Goal: Task Accomplishment & Management: Complete application form

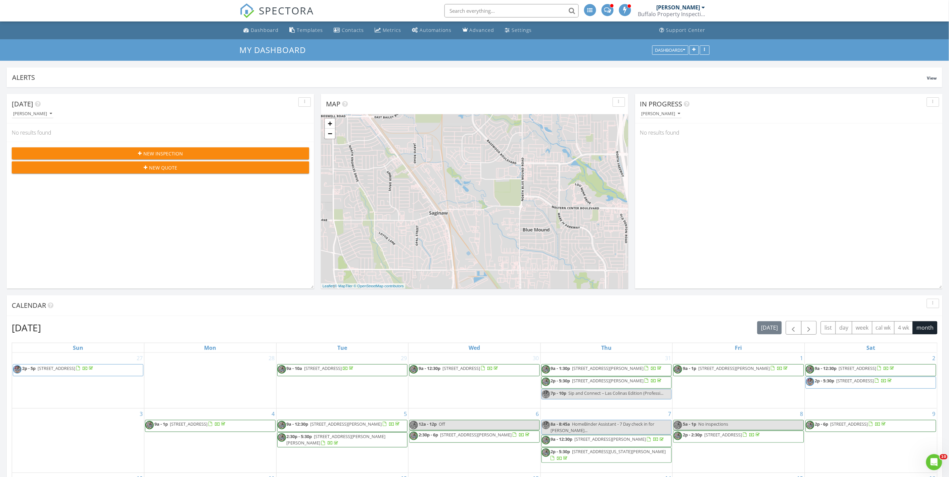
drag, startPoint x: 154, startPoint y: 170, endPoint x: 136, endPoint y: 168, distance: 18.9
click at [136, 168] on div "New Quote" at bounding box center [160, 167] width 287 height 7
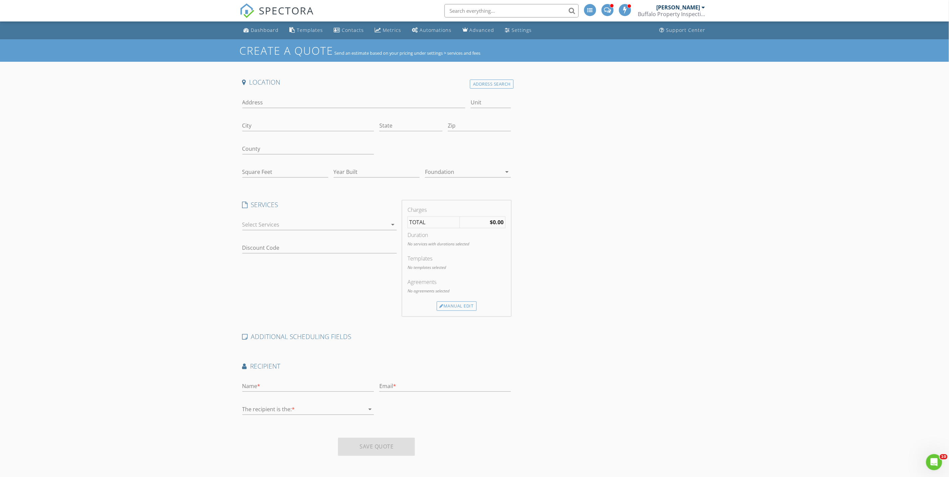
click at [278, 224] on div at bounding box center [314, 224] width 145 height 11
click at [286, 256] on div "check_box_outline_blank Home Inspection TREC Closing Inspection" at bounding box center [320, 248] width 144 height 15
click at [216, 221] on div "Create a Quote Send an estimate based on your pricing under settings > services…" at bounding box center [474, 277] width 949 height 477
click at [249, 174] on input "Square Feet" at bounding box center [285, 172] width 86 height 11
click at [248, 172] on input "Square Feet" at bounding box center [285, 172] width 86 height 11
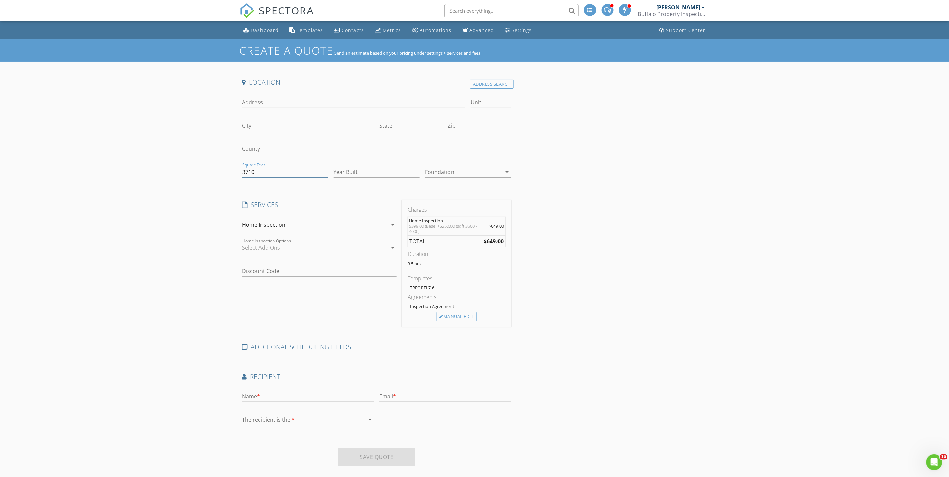
type input "3710"
click at [159, 263] on div "Create a Quote Send an estimate based on your pricing under settings > services…" at bounding box center [474, 277] width 949 height 477
click at [270, 34] on link "Dashboard" at bounding box center [261, 30] width 41 height 12
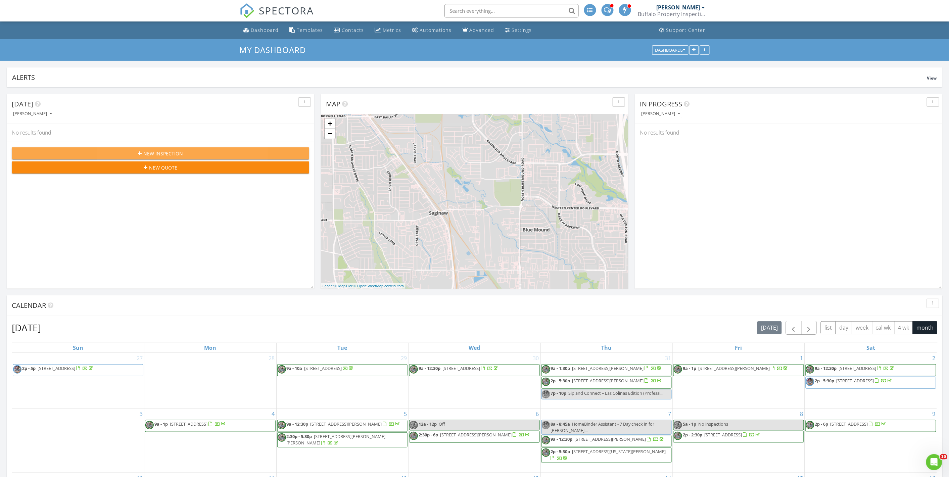
click at [159, 152] on span "New Inspection" at bounding box center [163, 153] width 40 height 7
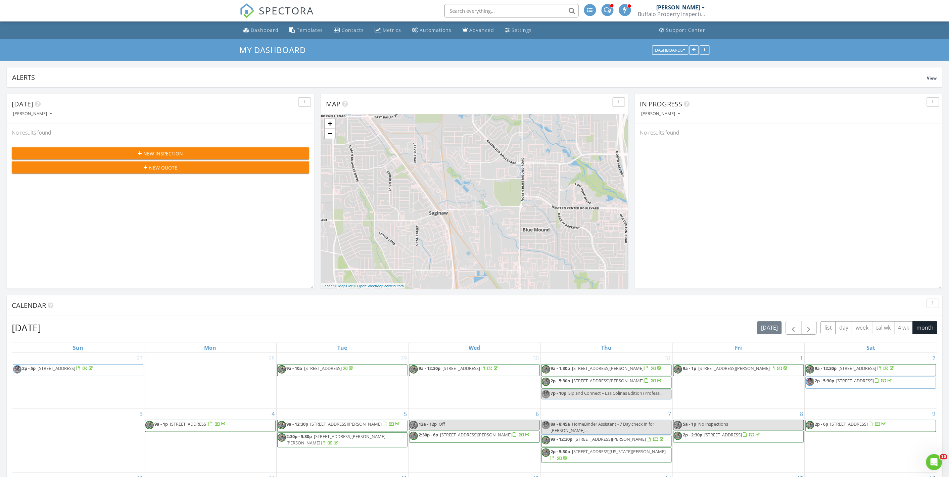
click at [133, 167] on div "New Quote" at bounding box center [160, 167] width 287 height 7
click at [153, 153] on span "New Inspection" at bounding box center [163, 153] width 40 height 7
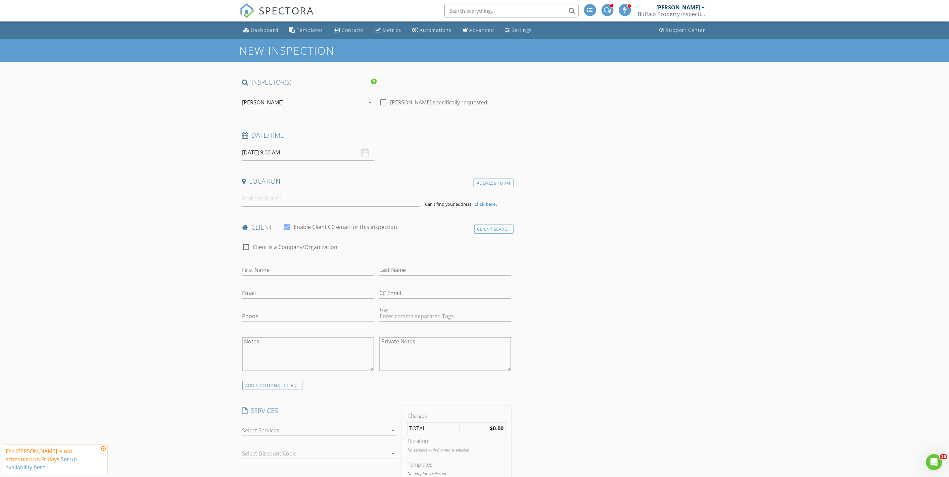
click at [340, 152] on input "[DATE] 9:00 AM" at bounding box center [308, 152] width 132 height 16
type input "08/30/2025 9:00 AM"
click at [291, 108] on div "Lawrence Courtien arrow_drop_down" at bounding box center [308, 106] width 132 height 18
click at [284, 103] on div "[PERSON_NAME]" at bounding box center [263, 102] width 42 height 6
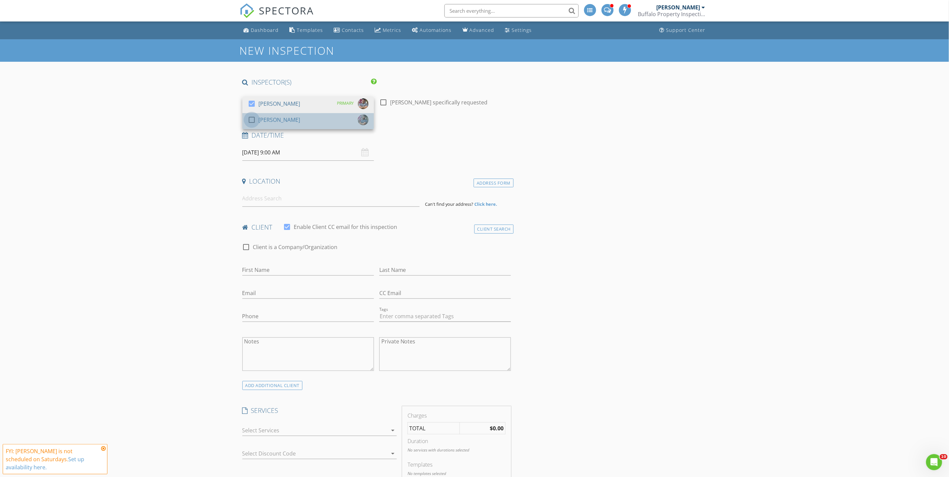
click at [253, 122] on div at bounding box center [251, 119] width 11 height 11
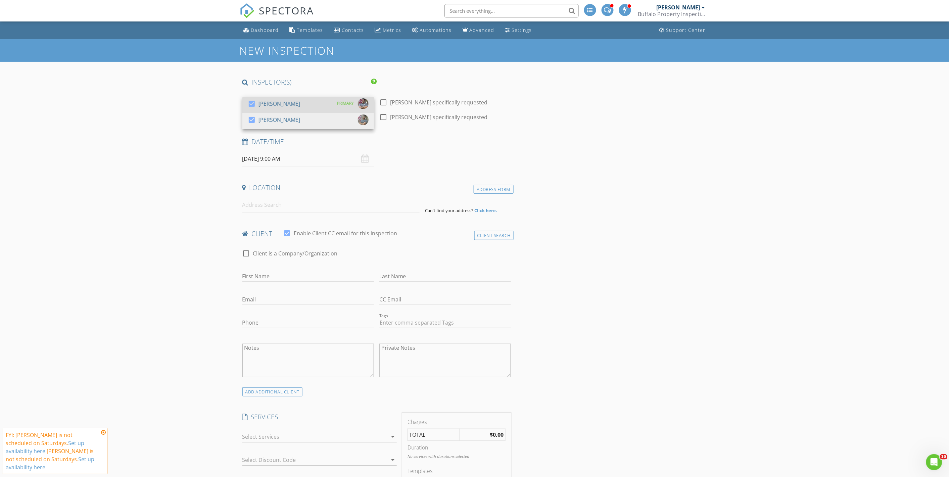
click at [252, 106] on div at bounding box center [251, 103] width 11 height 11
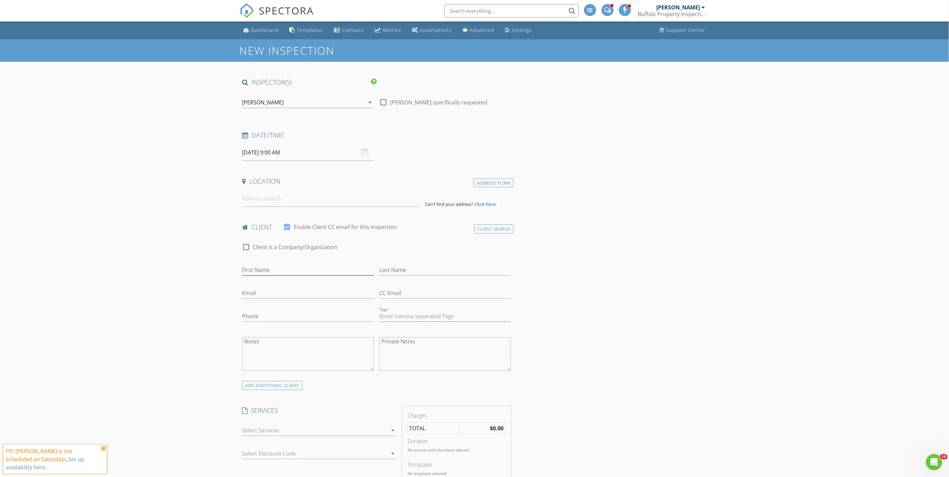
click at [266, 267] on input "First Name" at bounding box center [308, 270] width 132 height 11
type input "Vrinda"
type input "Goel"
click at [252, 320] on input "Phone" at bounding box center [308, 316] width 132 height 11
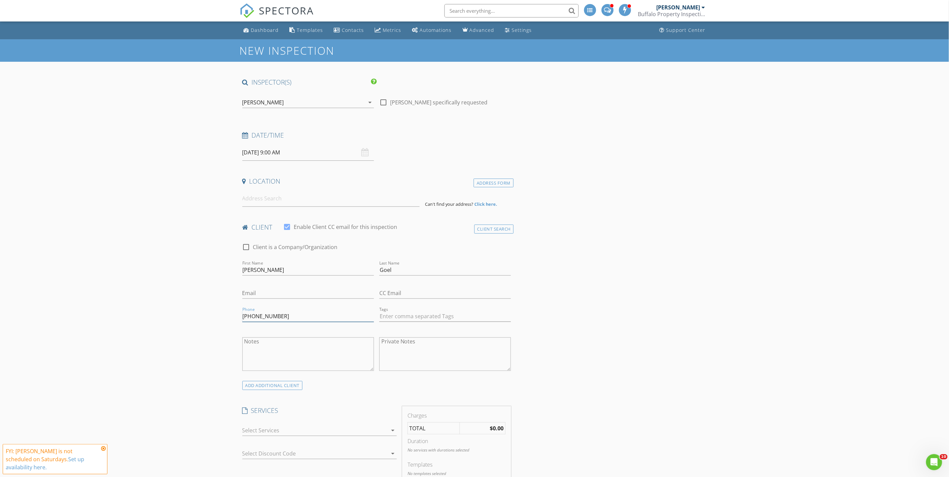
type input "408-215-8312"
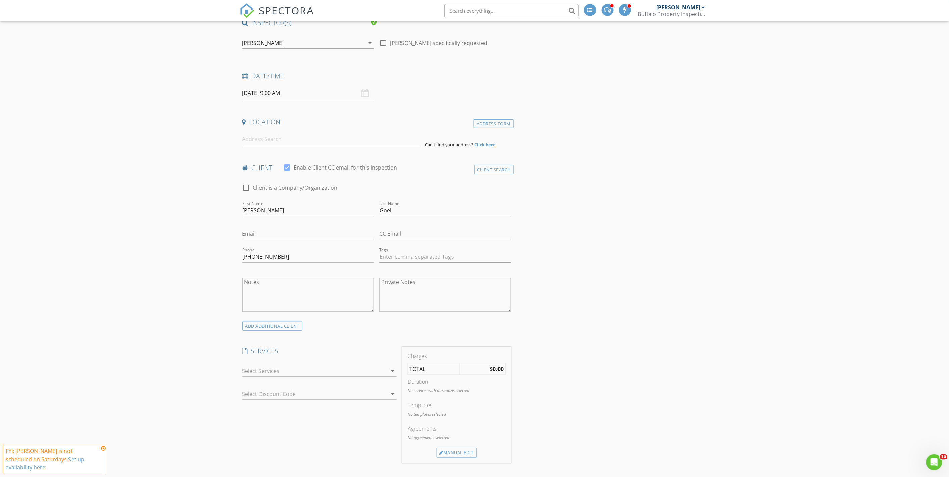
scroll to position [75, 0]
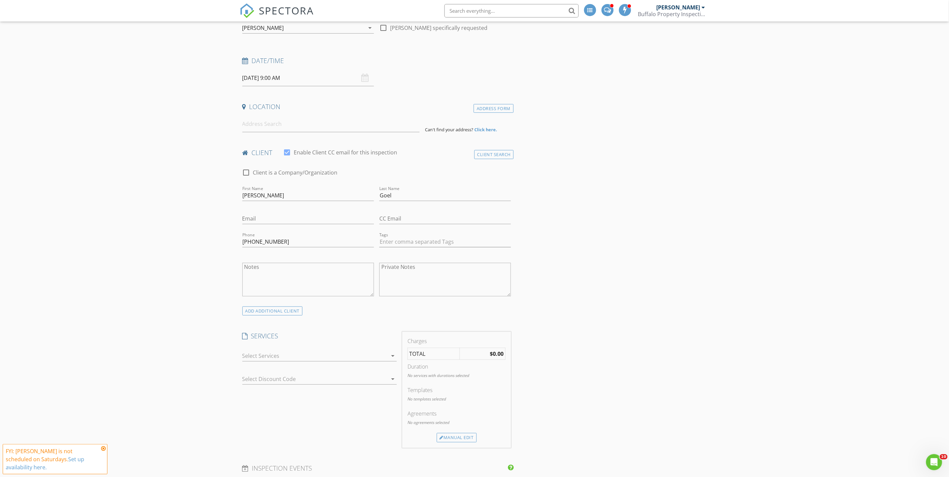
click at [309, 357] on div at bounding box center [314, 355] width 145 height 11
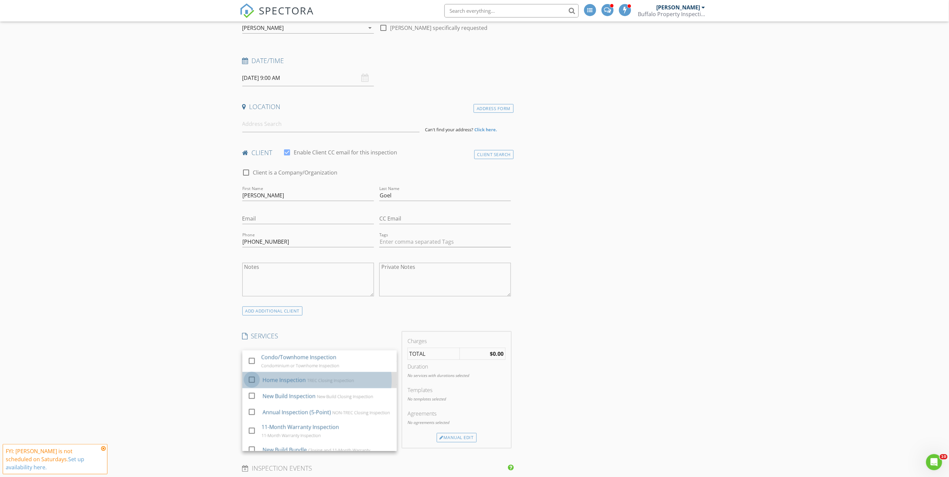
click at [249, 381] on div at bounding box center [251, 379] width 11 height 11
checkbox input "true"
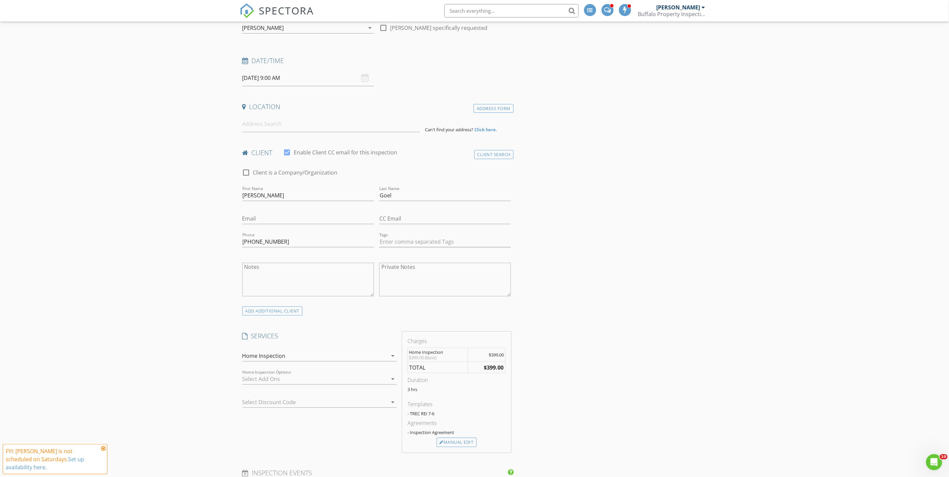
click at [103, 451] on icon at bounding box center [103, 448] width 5 height 5
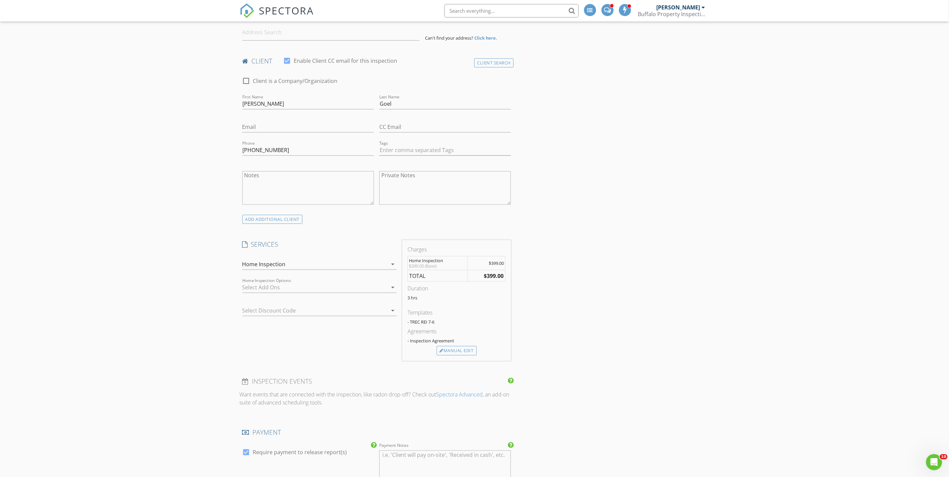
scroll to position [186, 0]
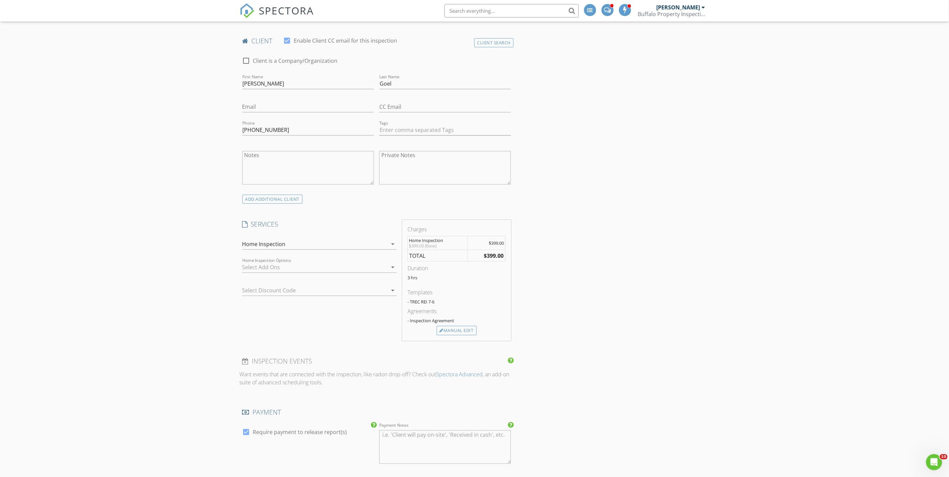
click at [146, 361] on div "New Inspection INSPECTOR(S) check_box_outline_blank Lawrence Courtien check_box…" at bounding box center [474, 427] width 949 height 1149
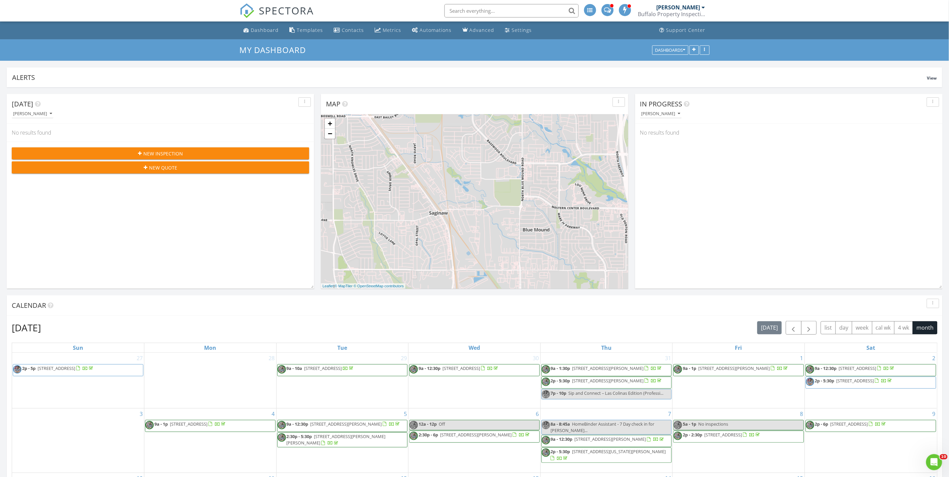
drag, startPoint x: 146, startPoint y: 165, endPoint x: 119, endPoint y: 178, distance: 29.9
click at [108, 188] on div "Today Ian Warren No results found New Inspection New Quote" at bounding box center [160, 191] width 307 height 195
click at [125, 173] on button "New Quote" at bounding box center [160, 167] width 297 height 12
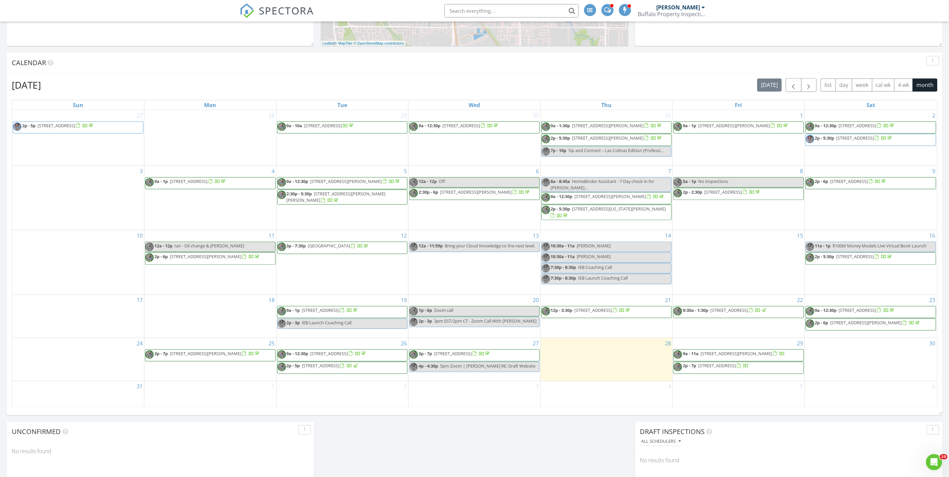
scroll to position [298, 0]
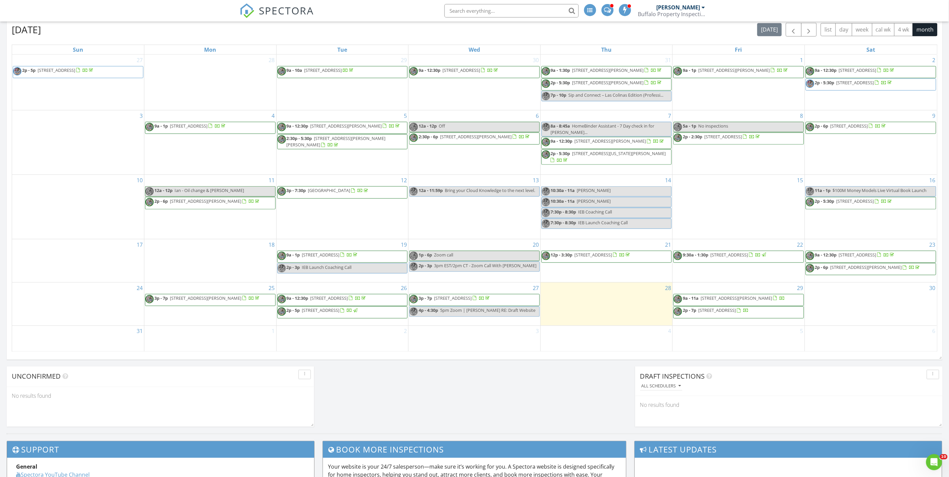
click at [340, 312] on span "1220 North St, Dallas 75203" at bounding box center [321, 310] width 38 height 6
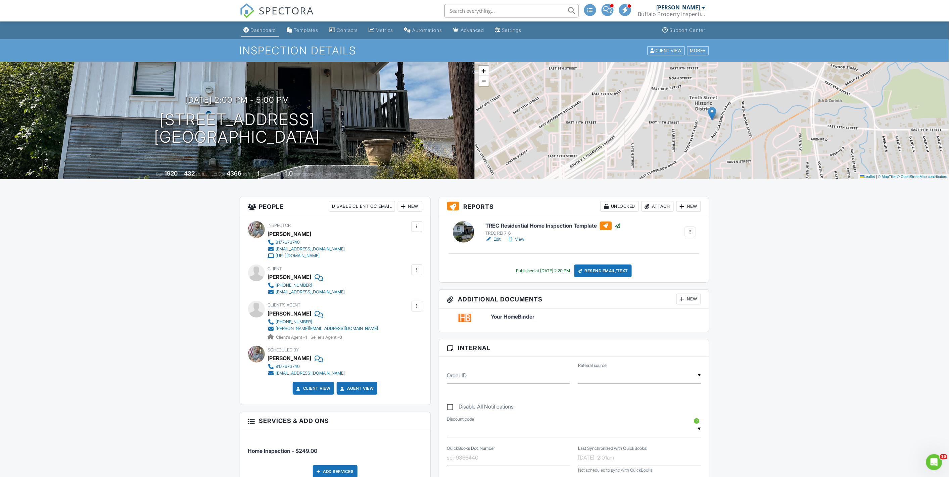
click at [261, 31] on div "Dashboard" at bounding box center [264, 30] width 26 height 6
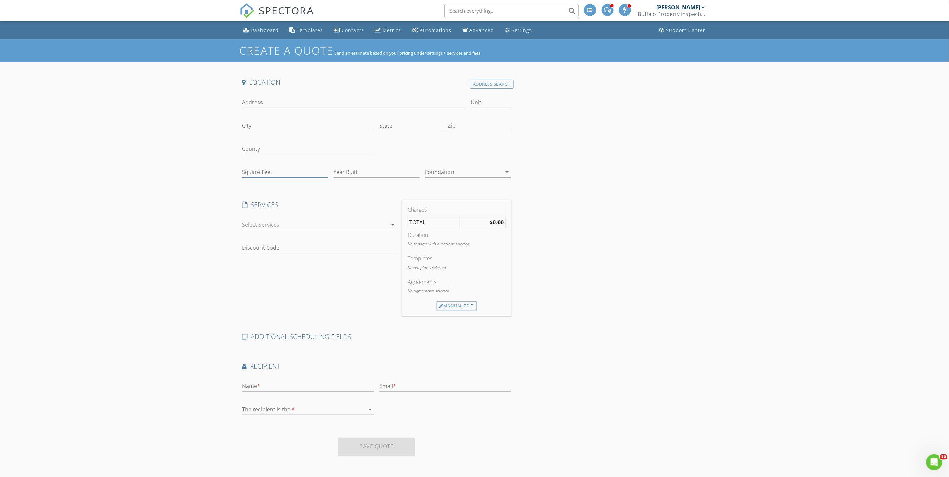
click at [259, 172] on input "Square Feet" at bounding box center [285, 172] width 86 height 11
type input "1172"
click at [159, 217] on div "Create a Quote Send an estimate based on your pricing under settings > services…" at bounding box center [474, 277] width 949 height 477
click at [281, 172] on input "1172" at bounding box center [285, 172] width 86 height 11
click at [264, 227] on div at bounding box center [314, 224] width 145 height 11
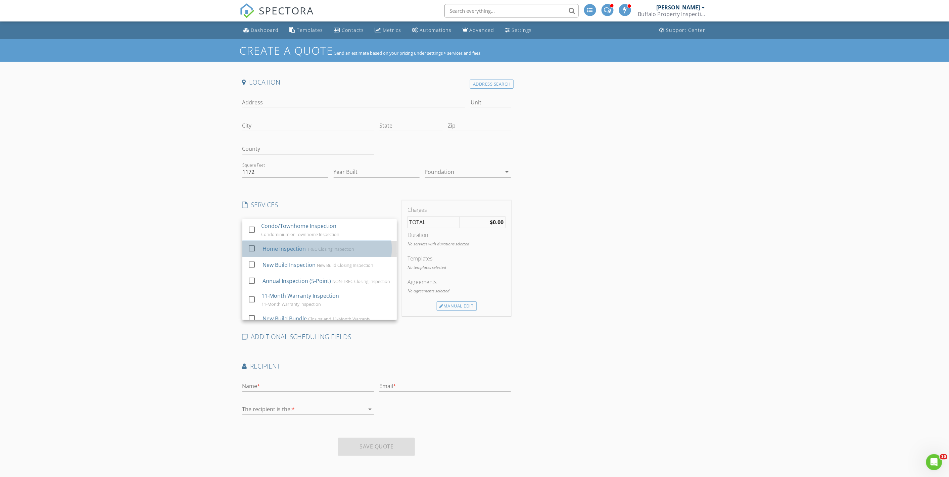
click at [265, 247] on div "Home Inspection" at bounding box center [283, 249] width 43 height 8
click at [173, 230] on div "Create a Quote Send an estimate based on your pricing under settings > services…" at bounding box center [474, 277] width 949 height 477
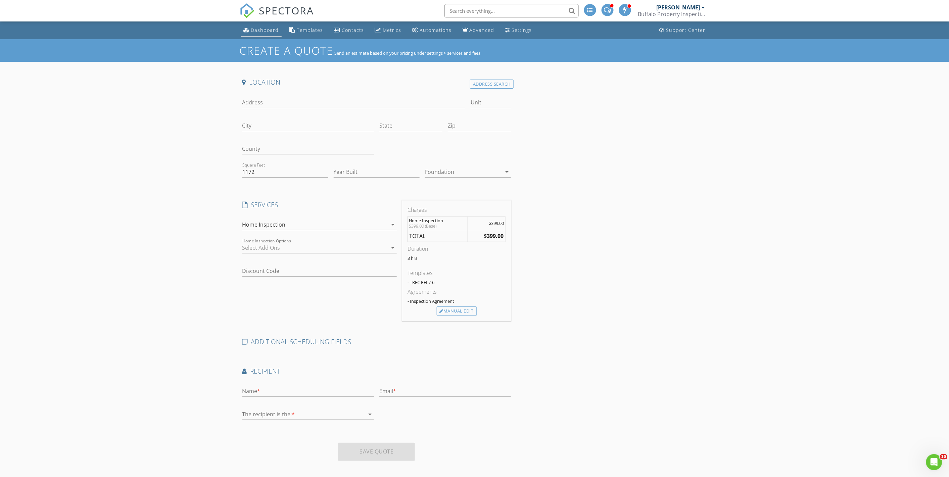
click at [263, 28] on div "Dashboard" at bounding box center [265, 30] width 28 height 6
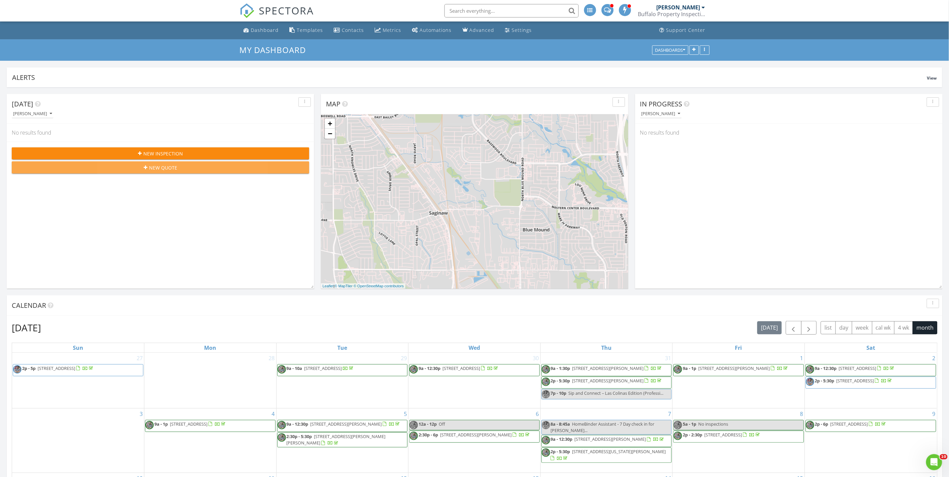
click at [150, 170] on span "New Quote" at bounding box center [163, 167] width 28 height 7
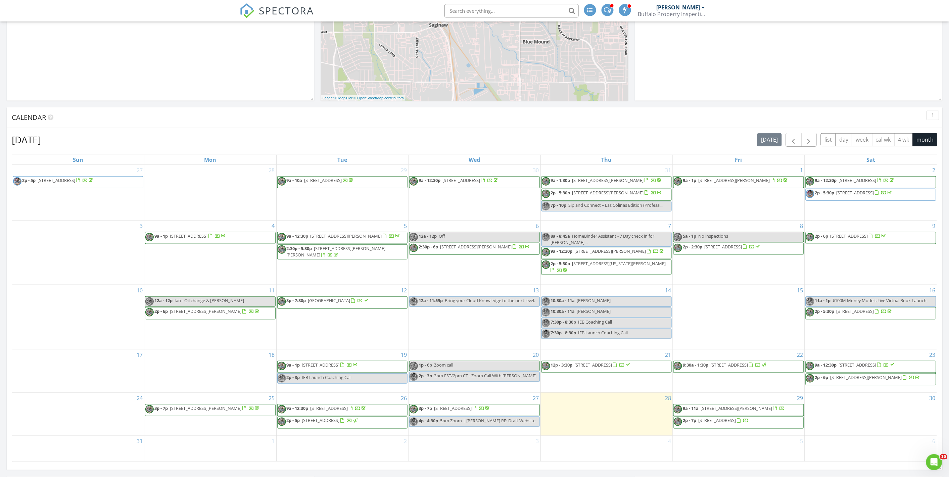
scroll to position [298, 0]
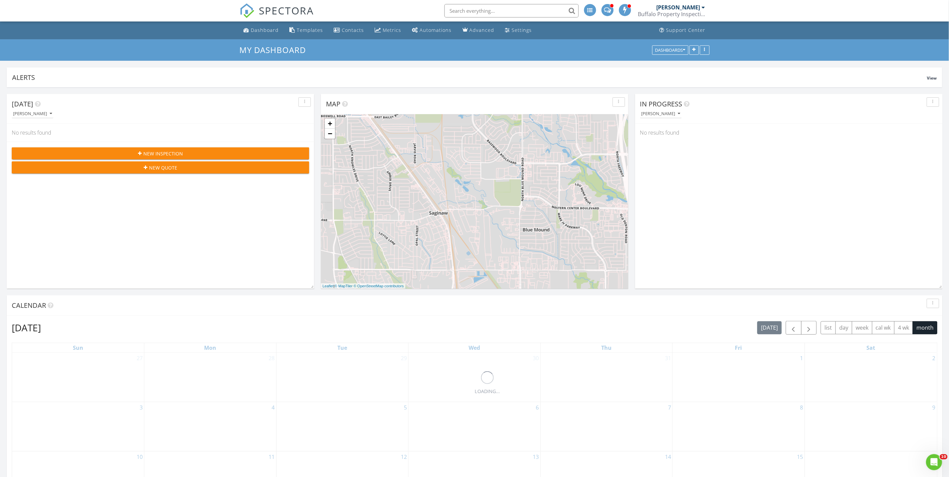
click at [157, 152] on span "New Inspection" at bounding box center [163, 153] width 40 height 7
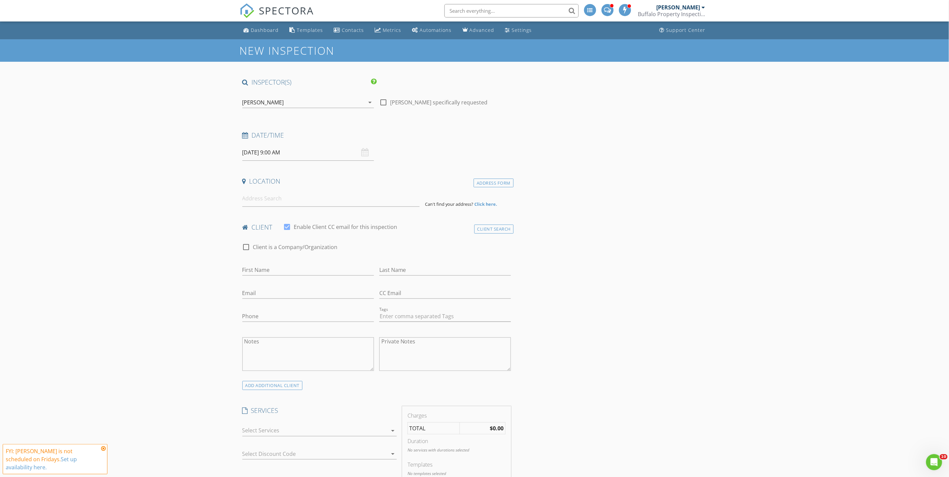
click at [276, 109] on div "[PERSON_NAME] arrow_drop_down" at bounding box center [308, 106] width 132 height 18
click at [274, 104] on div "[PERSON_NAME]" at bounding box center [263, 102] width 42 height 6
click at [258, 126] on div at bounding box center [253, 126] width 11 height 4
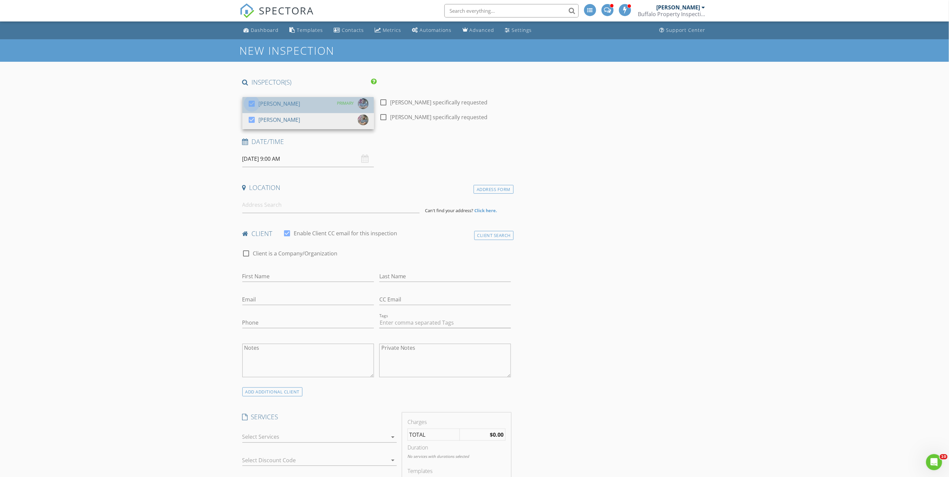
click at [254, 105] on div at bounding box center [251, 103] width 11 height 11
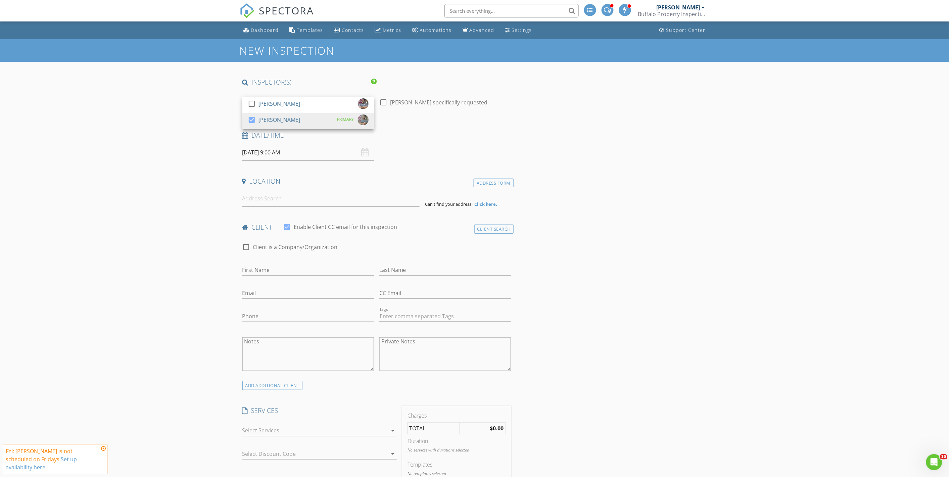
click at [304, 152] on input "08/29/2025 9:00 AM" at bounding box center [308, 152] width 132 height 16
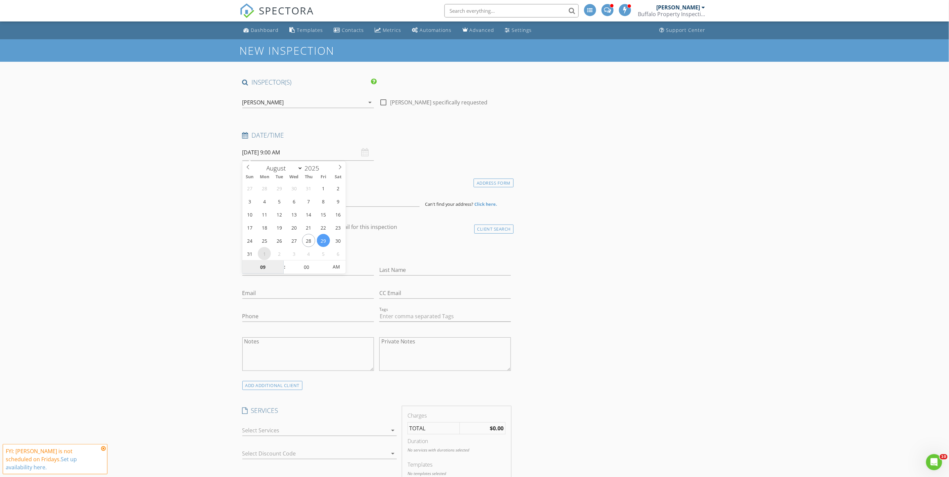
select select "8"
type input "[DATE] 9:00 AM"
type input "10"
type input "[DATE] 10:00 AM"
click at [281, 263] on span at bounding box center [281, 263] width 5 height 7
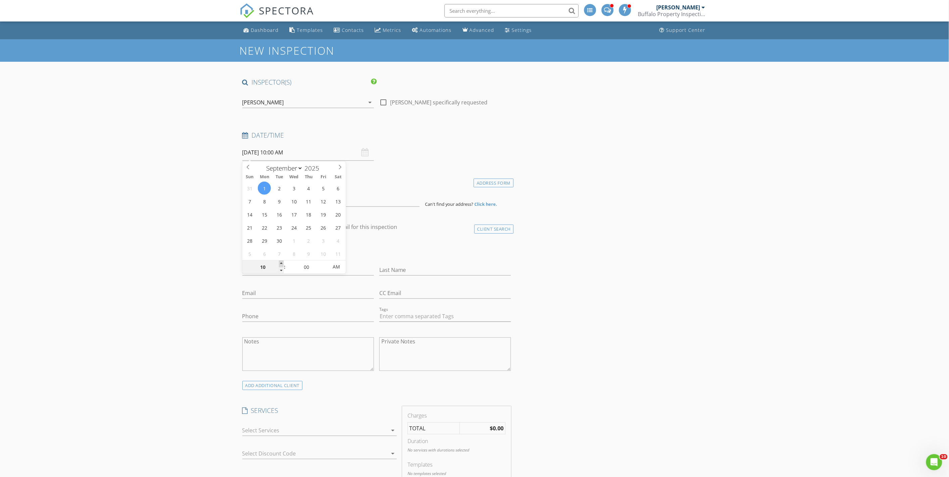
type input "11"
type input "09/01/2025 11:00 AM"
click at [281, 263] on span at bounding box center [281, 263] width 5 height 7
type input "12"
type input "09/01/2025 12:00 PM"
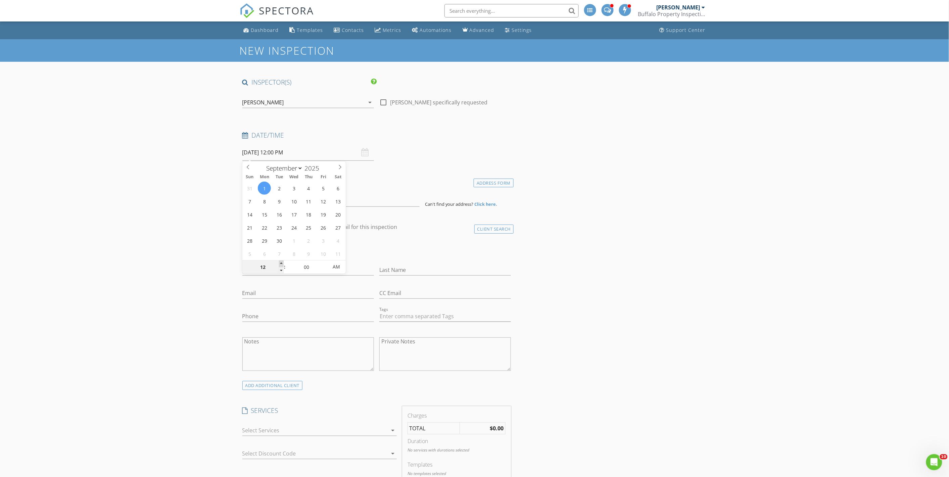
click at [282, 263] on span at bounding box center [281, 263] width 5 height 7
type input "01"
type input "09/01/2025 1:00 PM"
click at [282, 263] on span at bounding box center [281, 263] width 5 height 7
type input "02"
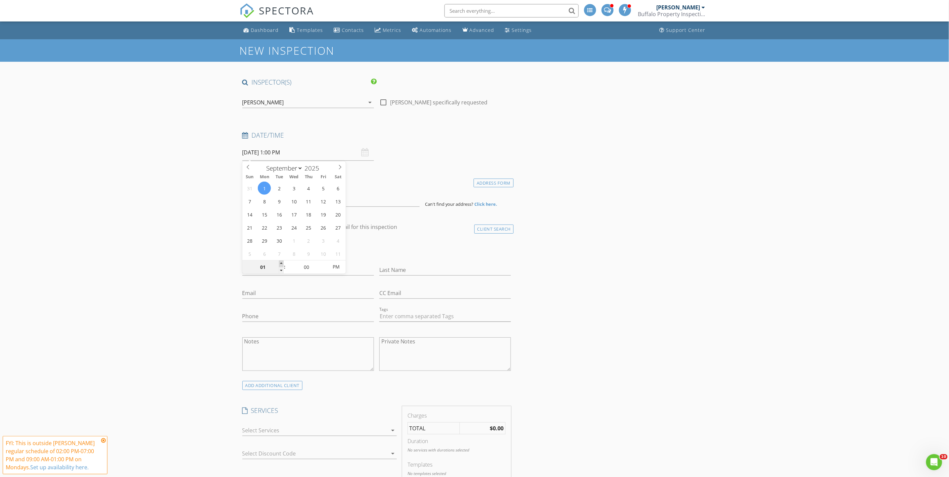
type input "09/01/2025 2:00 PM"
click at [282, 263] on span at bounding box center [281, 263] width 5 height 7
click at [330, 153] on input "09/01/2025 2:00 PM" at bounding box center [308, 152] width 132 height 16
type input "01"
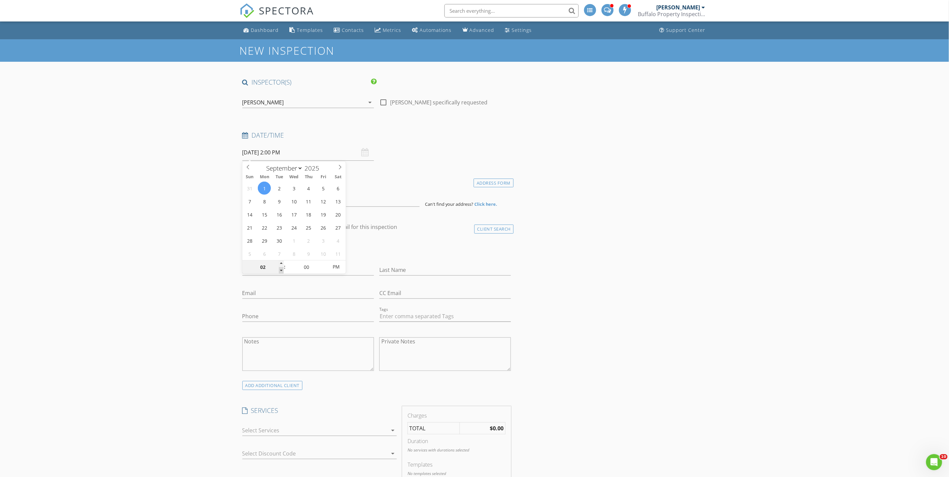
type input "09/01/2025 1:00 PM"
click at [280, 269] on span at bounding box center [281, 270] width 5 height 7
type input "12"
type input "09/01/2025 12:00 PM"
click at [279, 269] on span at bounding box center [281, 270] width 5 height 7
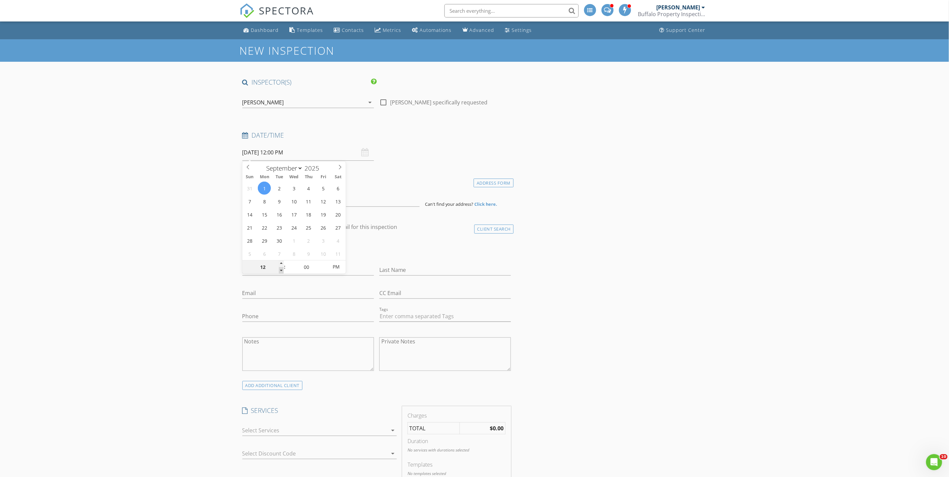
type input "11"
type input "09/01/2025 11:00 AM"
click at [280, 269] on span at bounding box center [281, 270] width 5 height 7
type input "10"
type input "09/01/2025 10:00 AM"
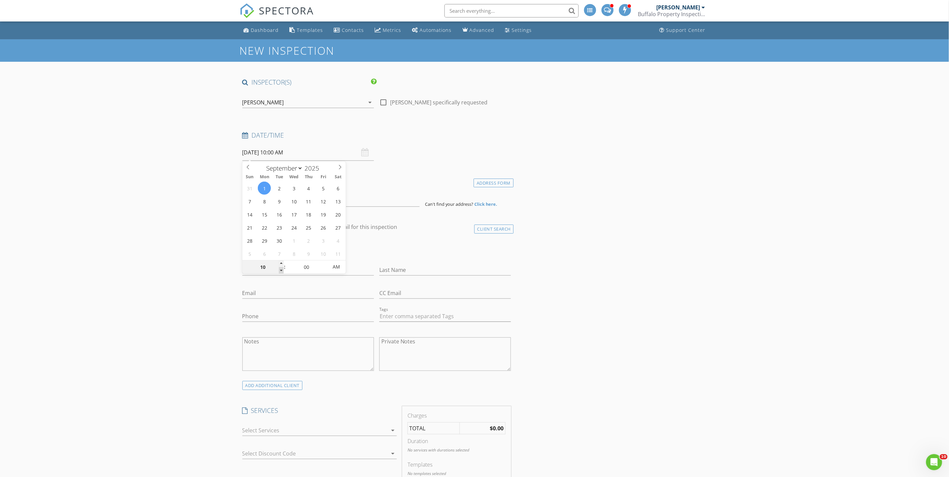
type input "09"
type input "09/01/2025 9:00 AM"
click at [281, 271] on span at bounding box center [281, 270] width 5 height 7
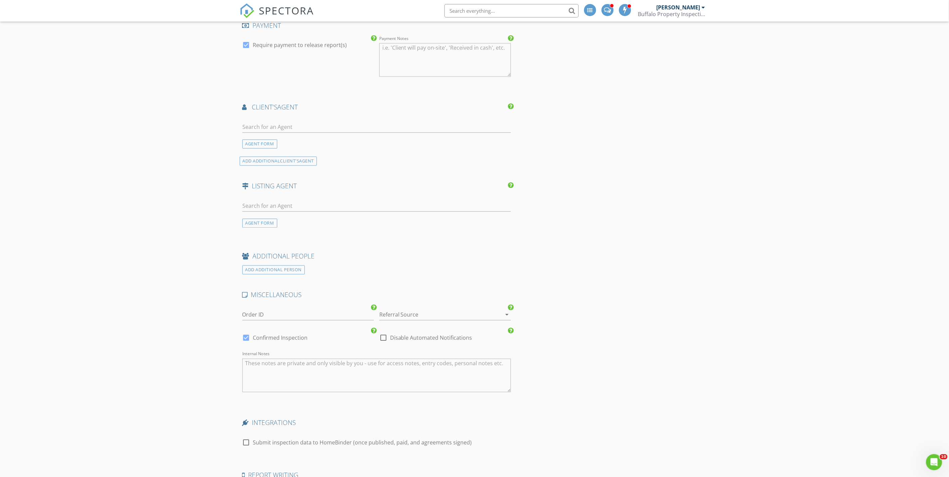
scroll to position [671, 0]
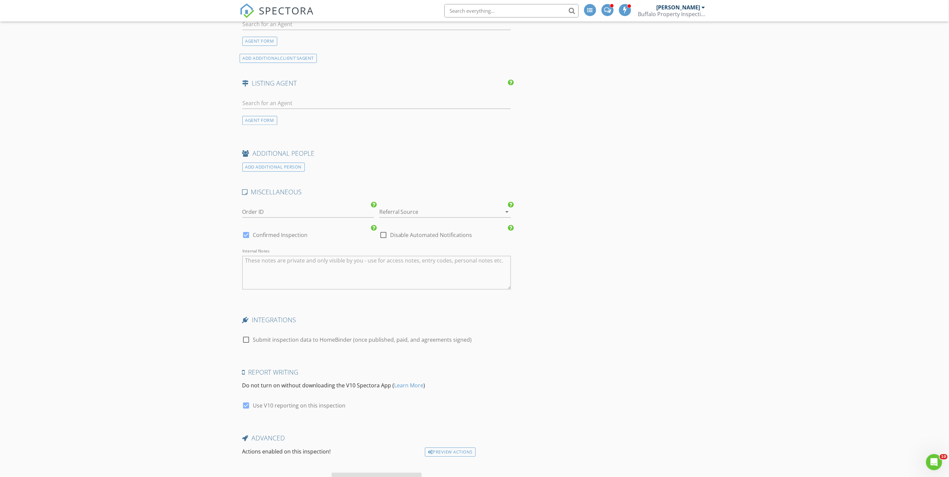
click at [304, 281] on textarea "Internal Notes" at bounding box center [376, 273] width 269 height 34
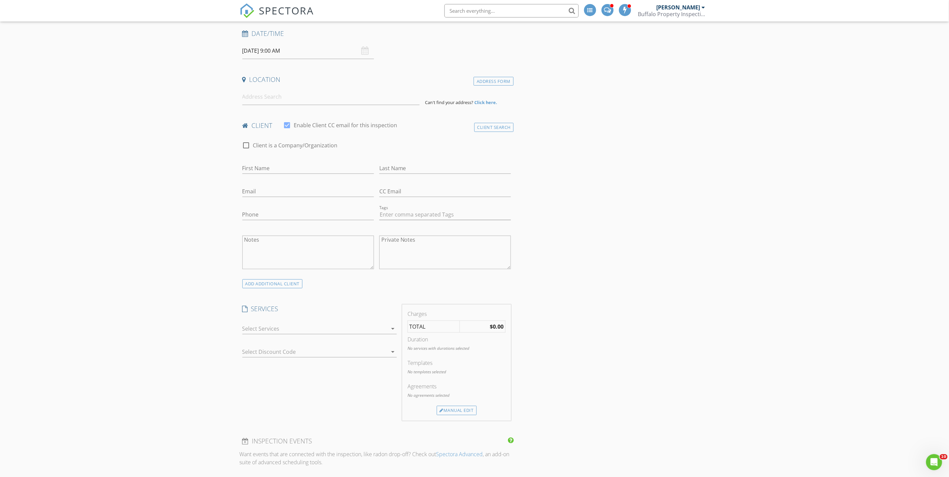
scroll to position [0, 0]
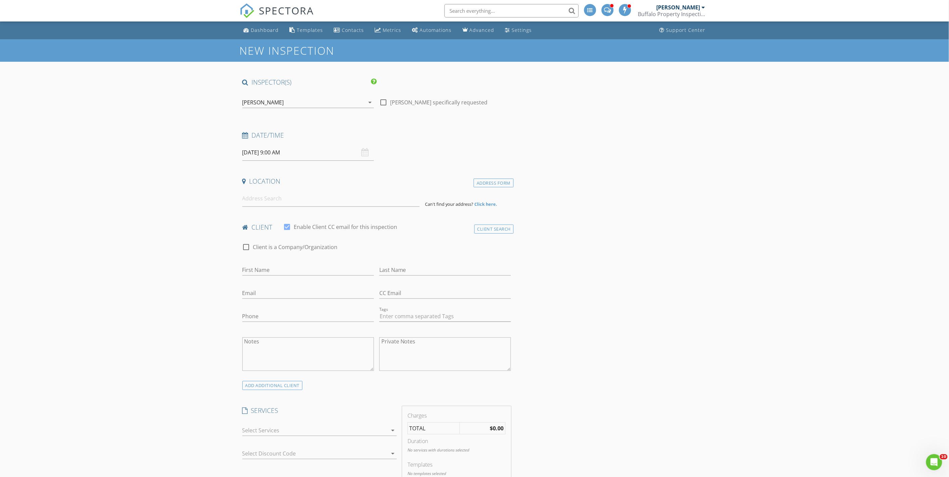
type textarea "Give a call 30 minutes before finish for customer to arrive on site."
click at [254, 314] on input "Phone" at bounding box center [308, 316] width 132 height 11
click at [273, 199] on input at bounding box center [330, 198] width 177 height 16
type input "6712 Wallis Road, Fort Worth, TX, USA"
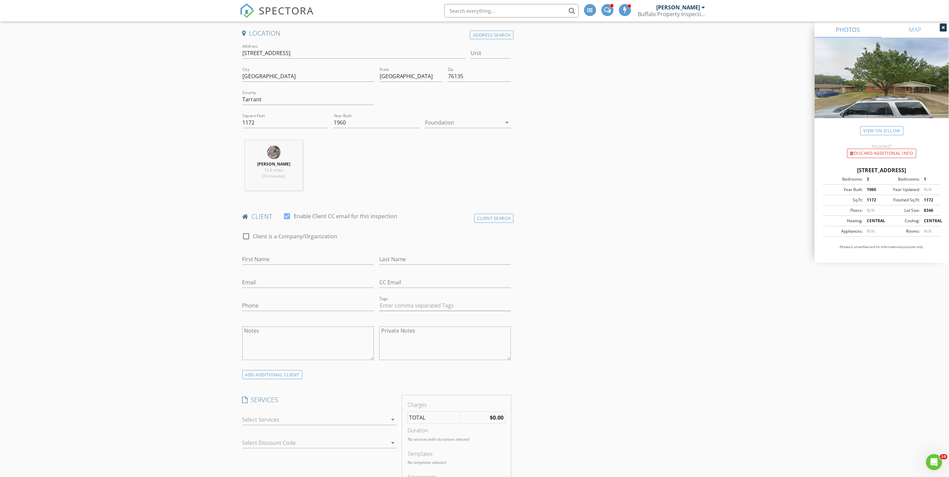
scroll to position [149, 0]
click at [248, 260] on input "First Name" at bounding box center [308, 258] width 132 height 11
type input "Taylor"
type input "Underwood"
click at [259, 259] on input "Taylor" at bounding box center [308, 258] width 132 height 11
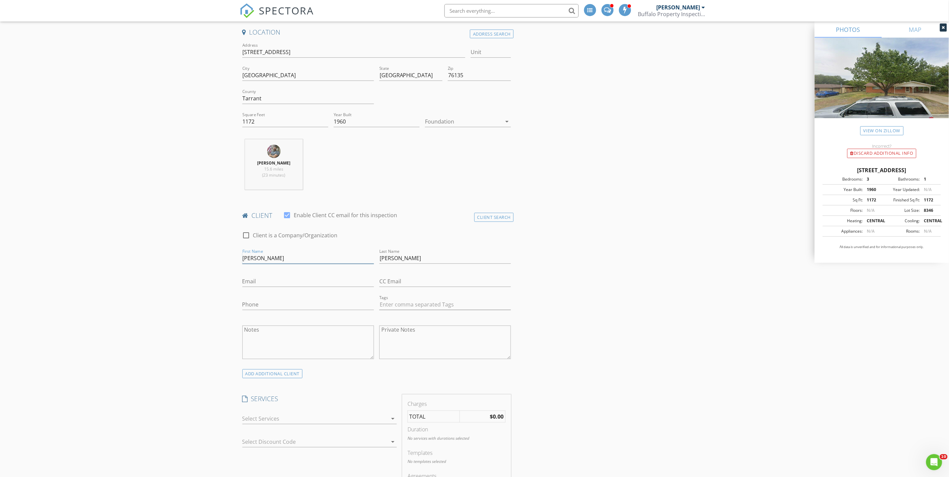
click at [259, 259] on input "Taylor" at bounding box center [308, 258] width 132 height 11
click at [267, 285] on input "Email" at bounding box center [308, 281] width 132 height 11
type input "underwoodtaylor2@gmail.com"
click at [259, 311] on div "Phone" at bounding box center [308, 308] width 132 height 18
type input "817-894-4940"
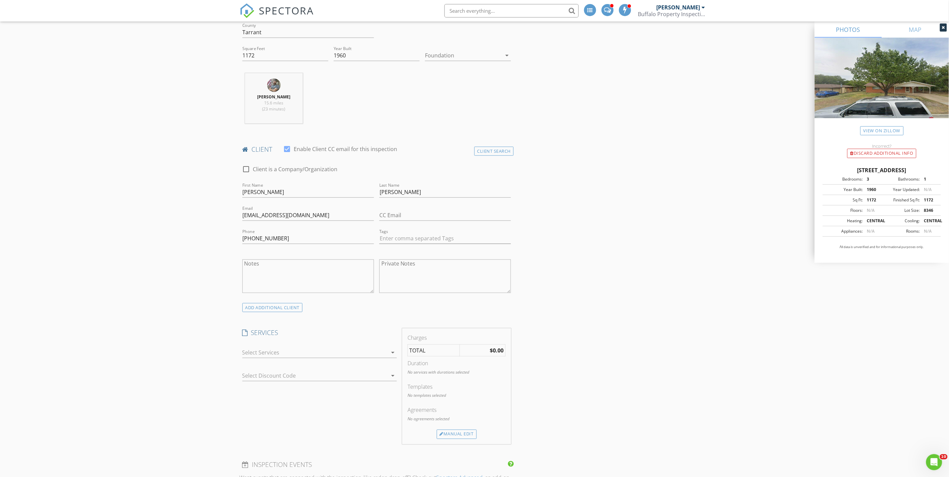
scroll to position [261, 0]
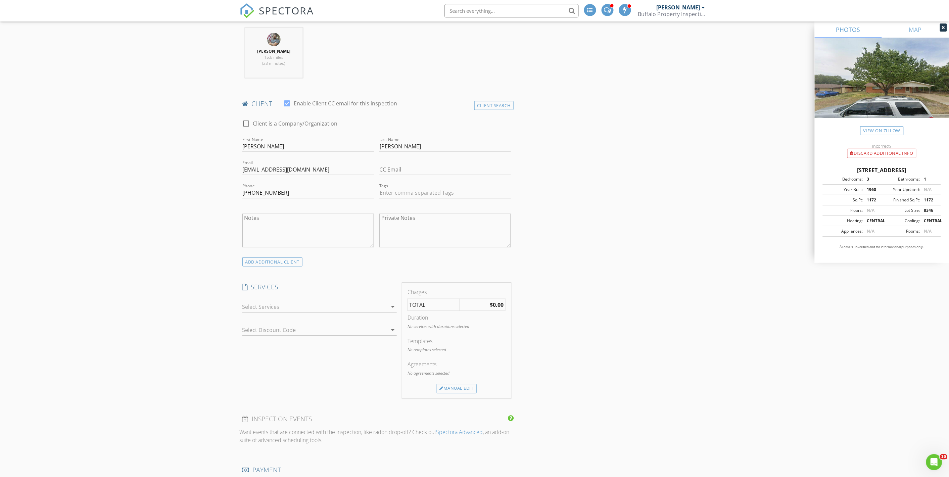
click at [307, 310] on div at bounding box center [314, 306] width 145 height 11
click at [262, 333] on div "Home Inspection" at bounding box center [283, 331] width 43 height 8
checkbox input "true"
click at [179, 327] on div "New Inspection INSPECTOR(S) check_box_outline_blank Lawrence Courtien check_box…" at bounding box center [474, 418] width 949 height 1281
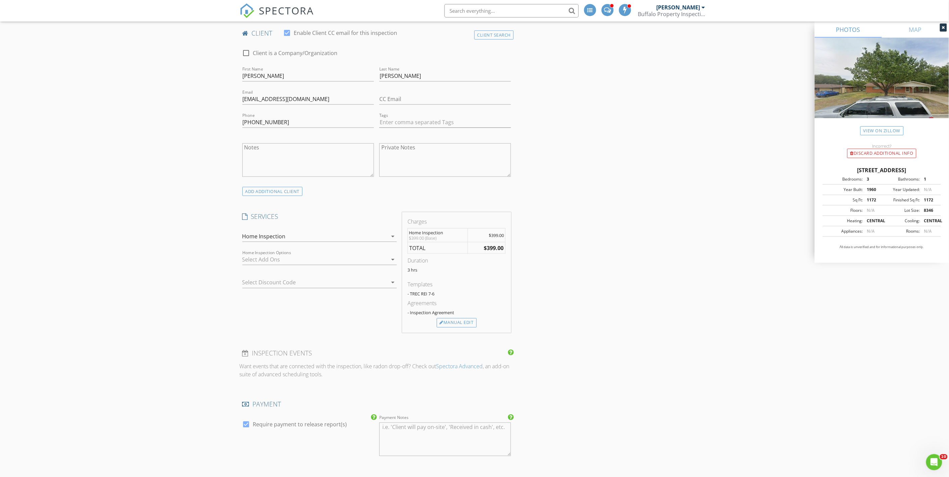
scroll to position [336, 0]
click at [457, 318] on div "Manual Edit" at bounding box center [457, 318] width 40 height 9
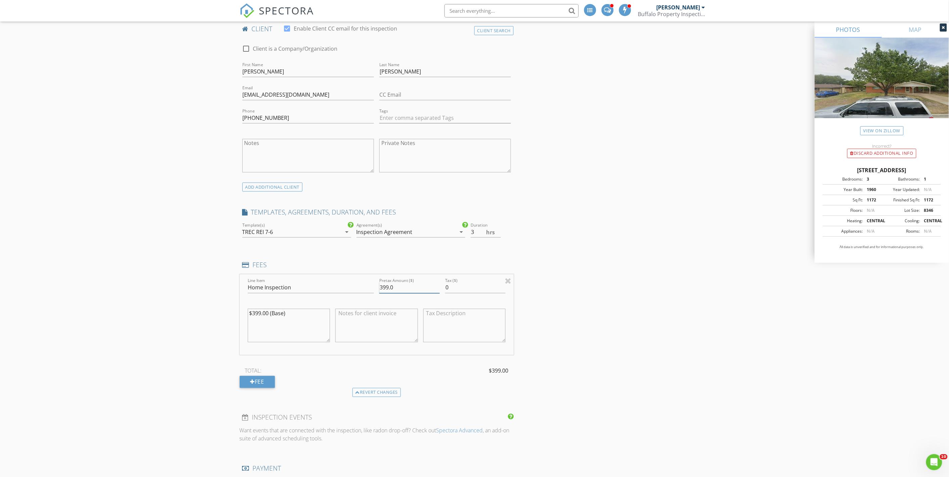
click at [384, 287] on input "399.0" at bounding box center [409, 287] width 60 height 11
type input "349.0"
click at [259, 313] on textarea "$399.00 (Base)" at bounding box center [289, 326] width 83 height 34
type textarea "$349.00 (Base)"
click at [193, 289] on div "New Inspection INSPECTOR(S) check_box_outline_blank Lawrence Courtien check_box…" at bounding box center [474, 381] width 949 height 1355
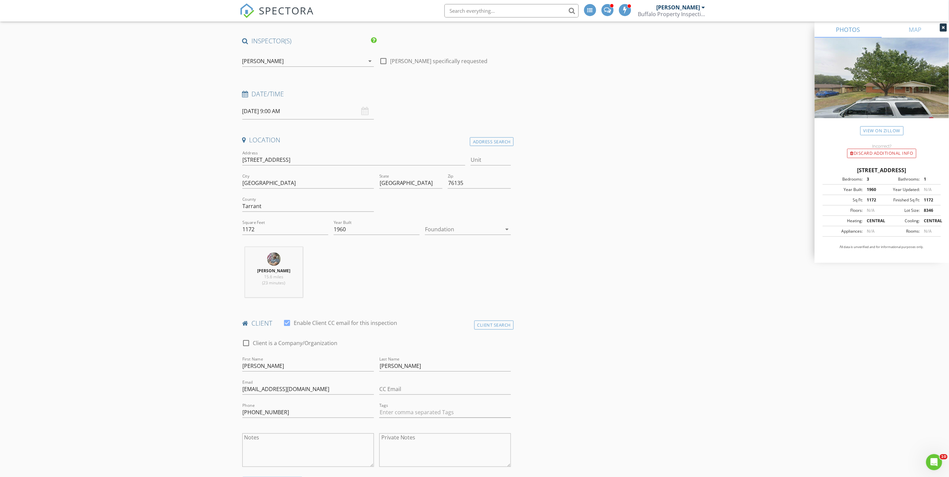
scroll to position [0, 0]
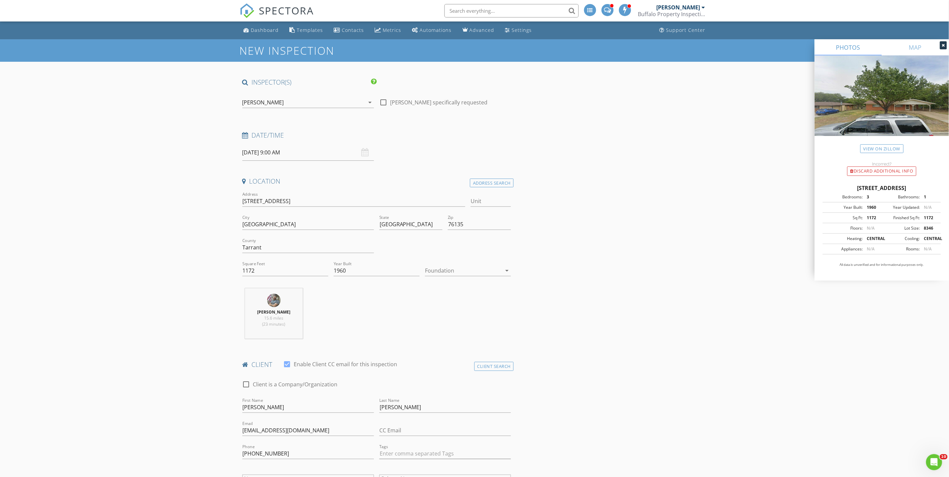
click at [322, 157] on input "09/01/2025 9:00 AM" at bounding box center [308, 152] width 132 height 16
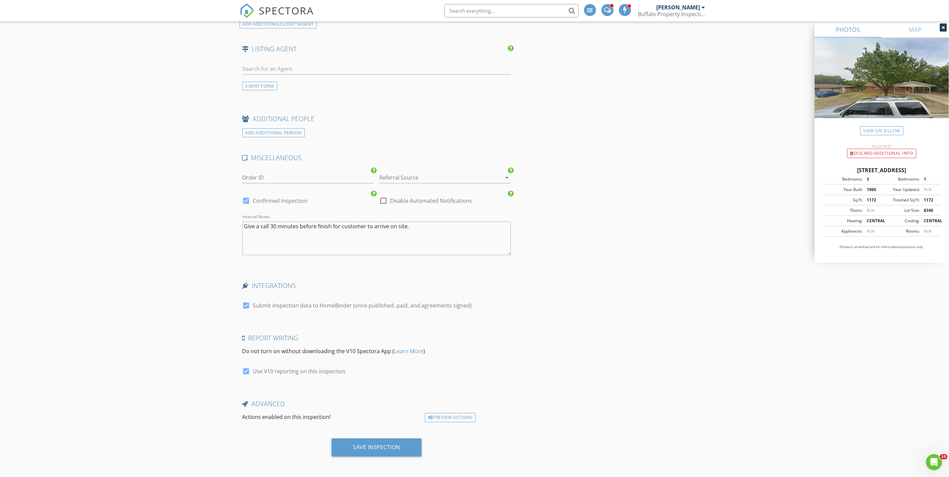
scroll to position [917, 0]
click at [383, 449] on div "Save Inspection" at bounding box center [376, 446] width 47 height 7
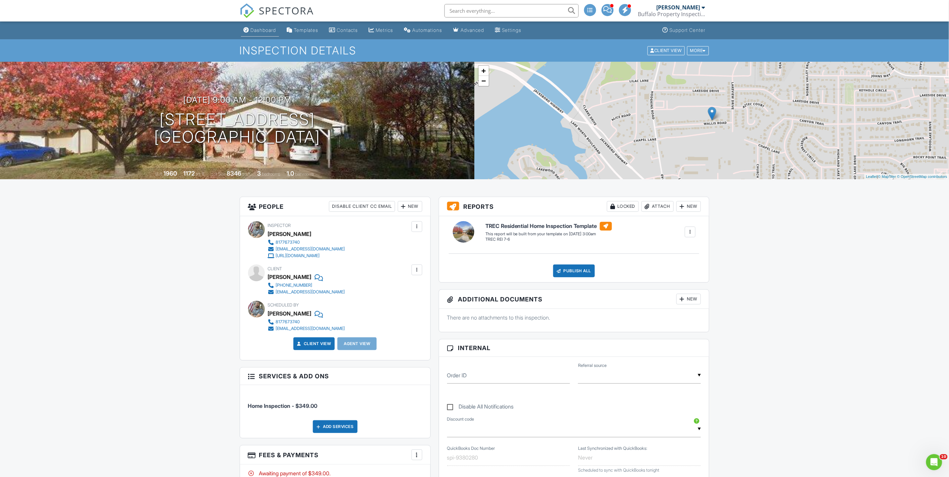
click at [263, 30] on div "Dashboard" at bounding box center [264, 30] width 26 height 6
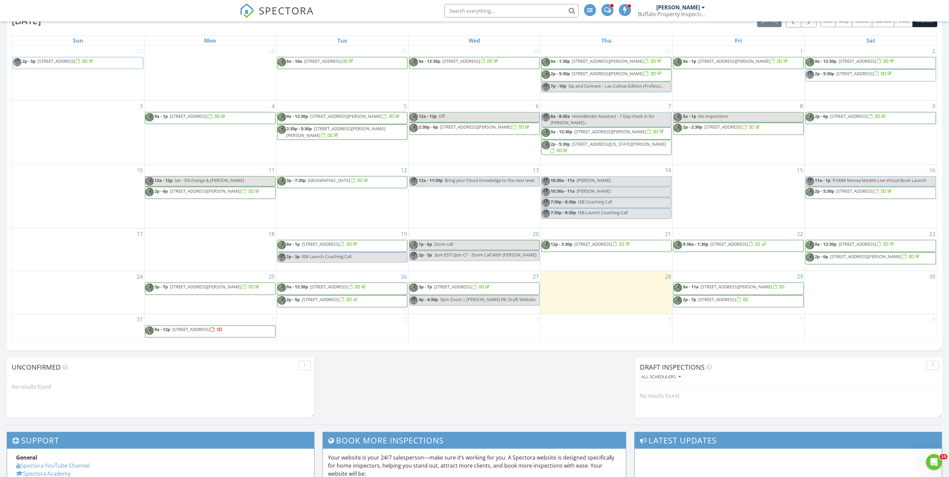
scroll to position [373, 0]
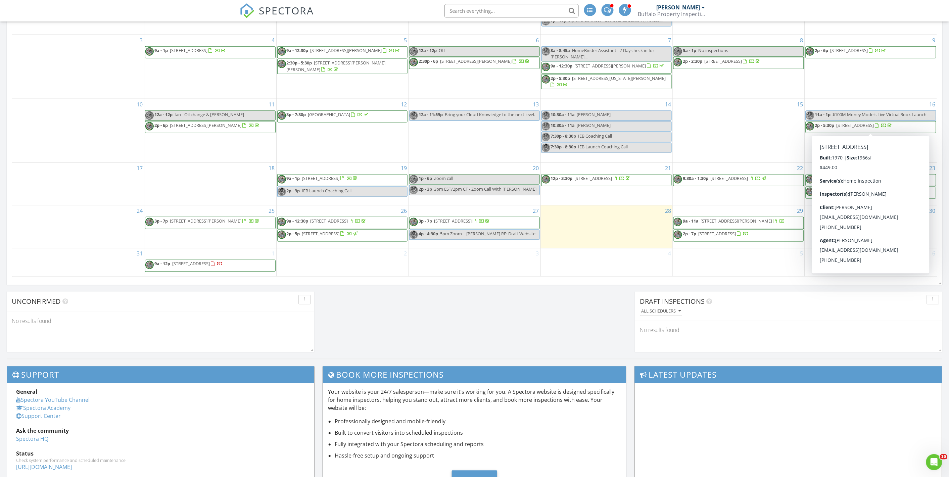
click at [380, 322] on div "Today Ian Warren No results found New Inspection New Quote Map + − Leaflet | © …" at bounding box center [474, 36] width 949 height 645
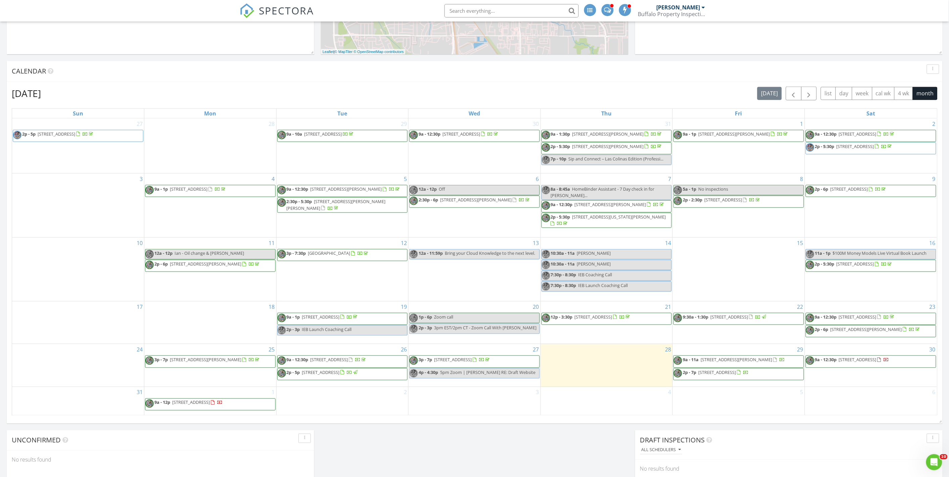
scroll to position [224, 0]
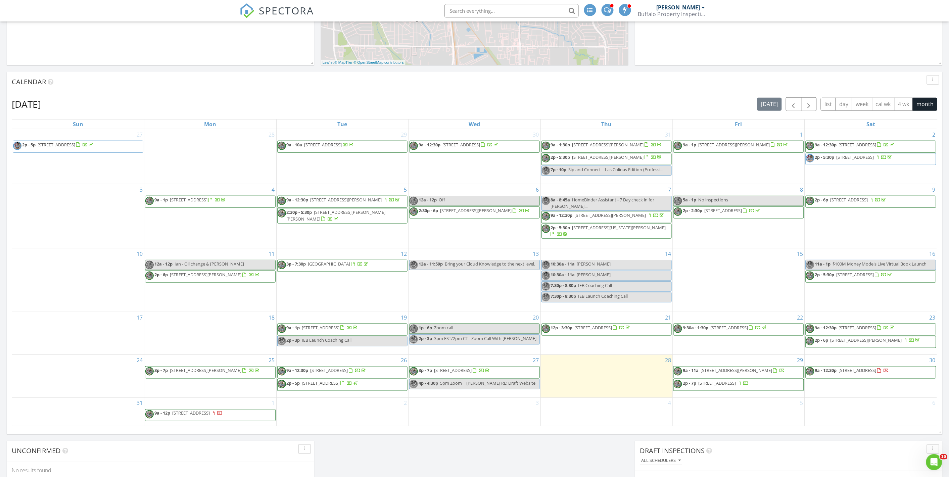
click at [851, 371] on span "7363 Meadow Oaks Dr, Dallas 75230" at bounding box center [858, 370] width 38 height 6
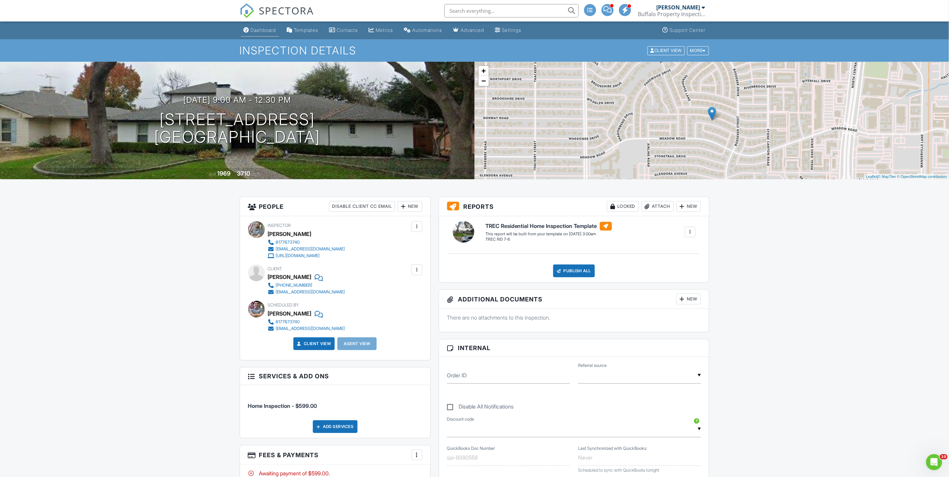
click at [267, 33] on div "Dashboard" at bounding box center [264, 30] width 26 height 6
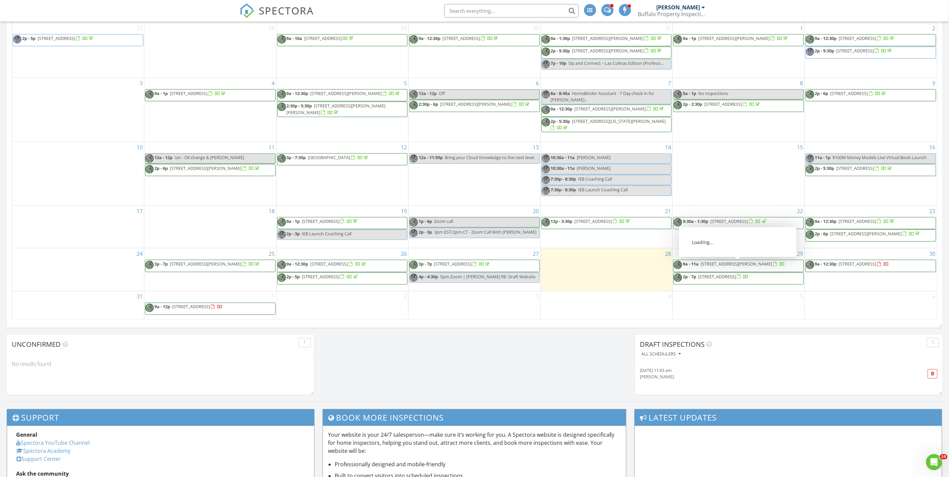
scroll to position [336, 0]
